Goal: Browse casually

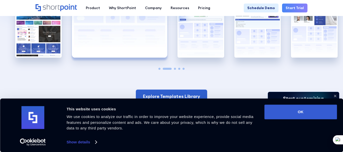
scroll to position [838, 0]
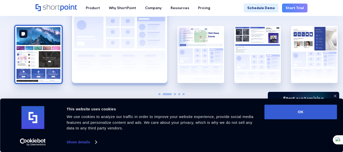
click at [42, 51] on img "1 / 5" at bounding box center [38, 54] width 46 height 57
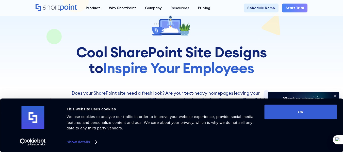
scroll to position [0, 0]
